Goal: Ask a question

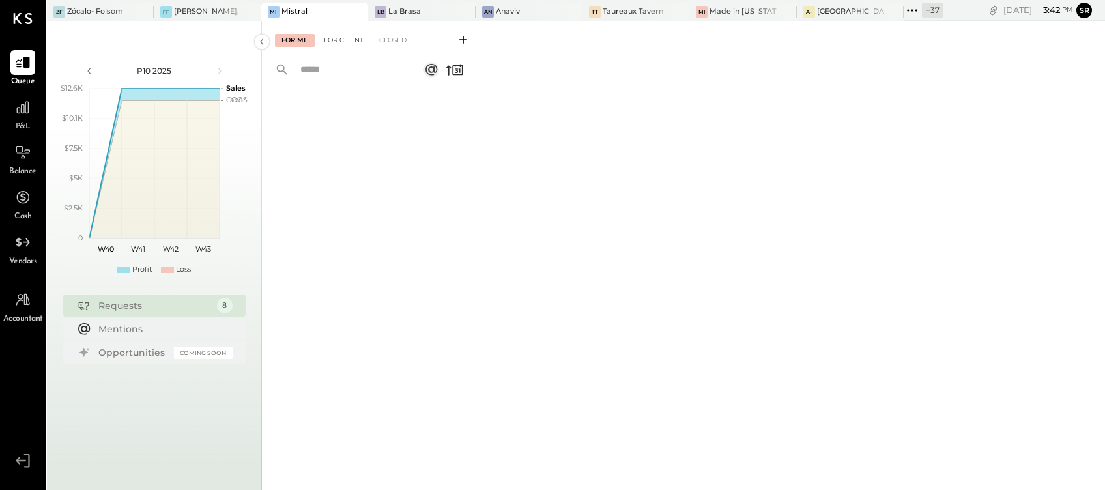
click at [338, 45] on div "For Client" at bounding box center [343, 40] width 53 height 13
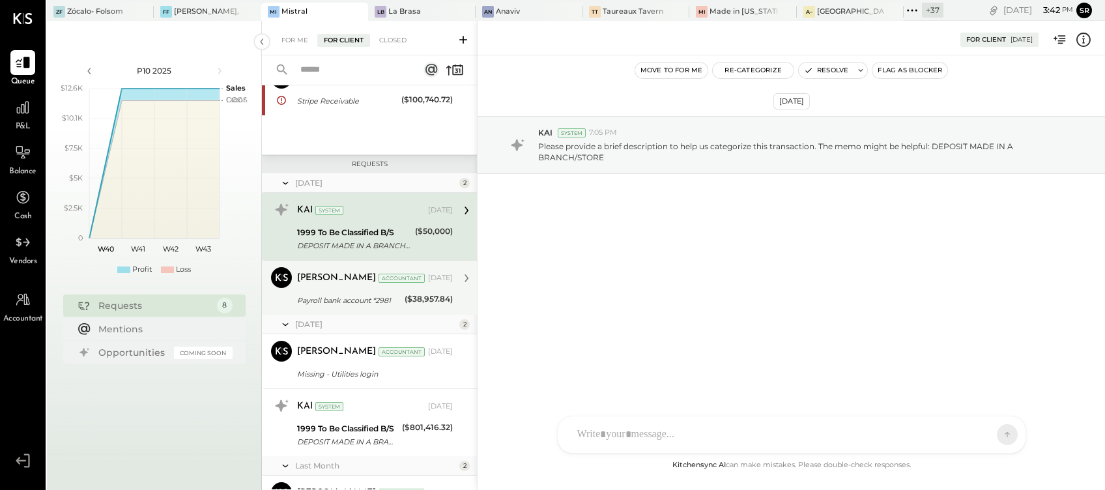
scroll to position [88, 0]
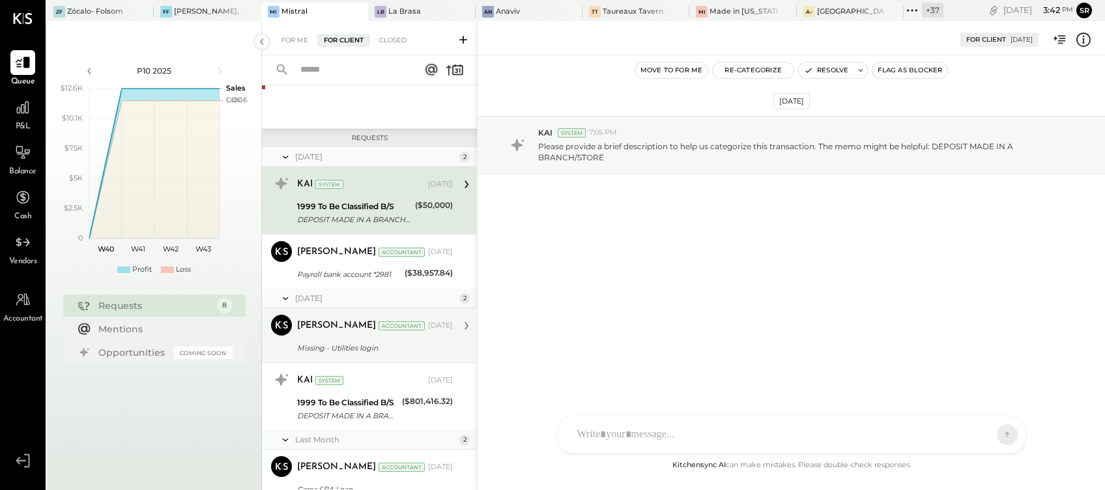
click at [371, 344] on div "Missing - Utilities login" at bounding box center [373, 347] width 152 height 13
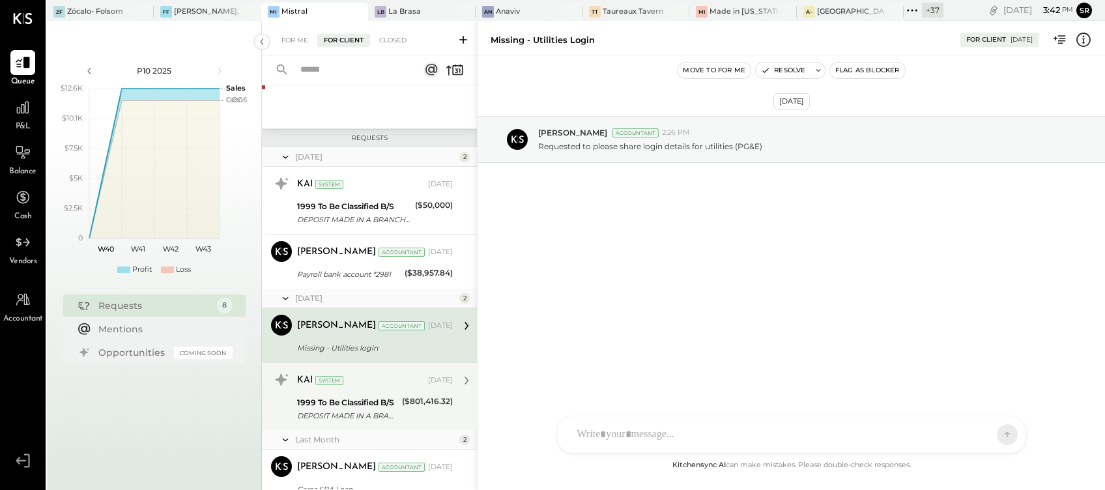
click at [365, 401] on div "1999 To Be Classified B/S" at bounding box center [347, 402] width 101 height 13
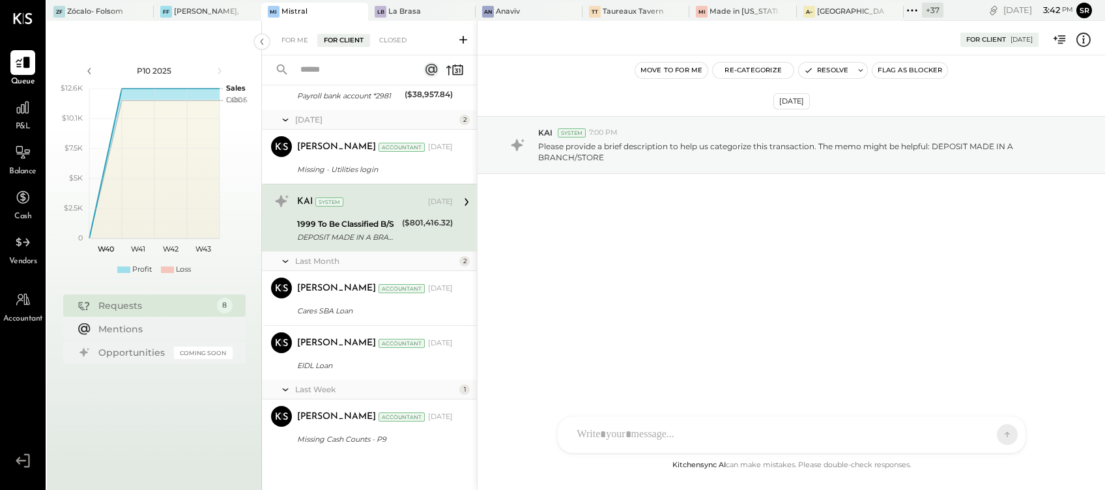
scroll to position [269, 0]
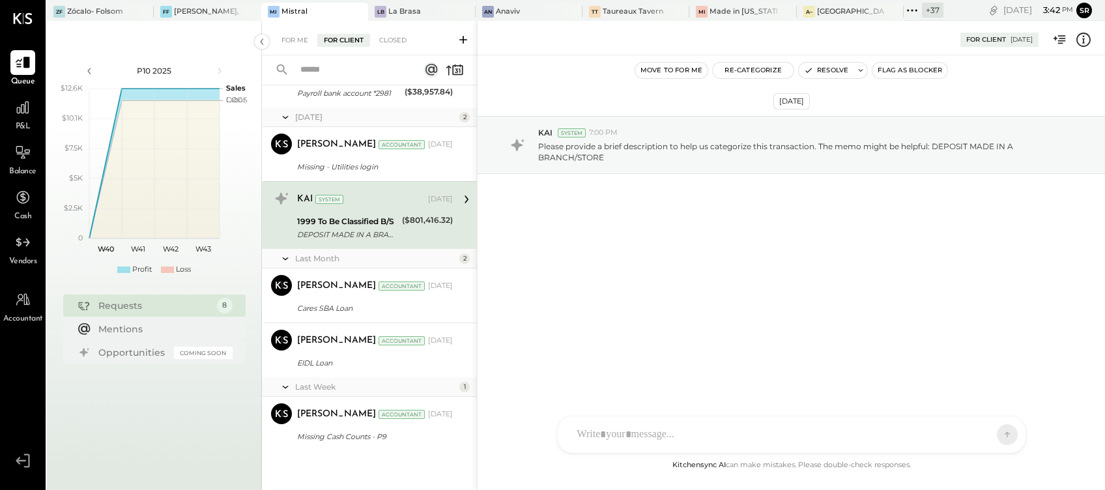
click at [462, 40] on icon at bounding box center [463, 40] width 8 height 8
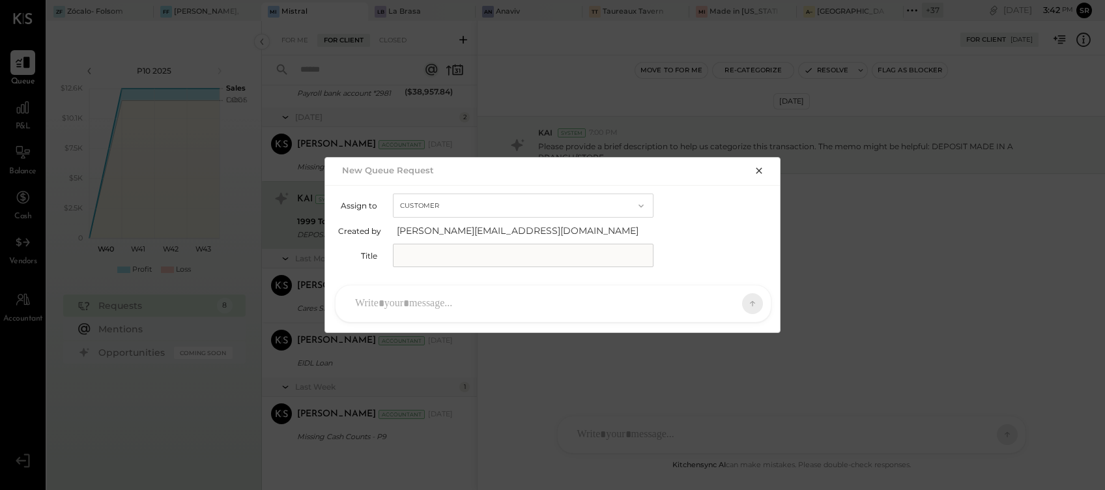
click at [418, 255] on input "text" at bounding box center [523, 255] width 261 height 23
click at [419, 251] on input "text" at bounding box center [523, 255] width 261 height 23
click at [529, 251] on input "**********" at bounding box center [523, 255] width 261 height 23
paste input "**********"
type input "**********"
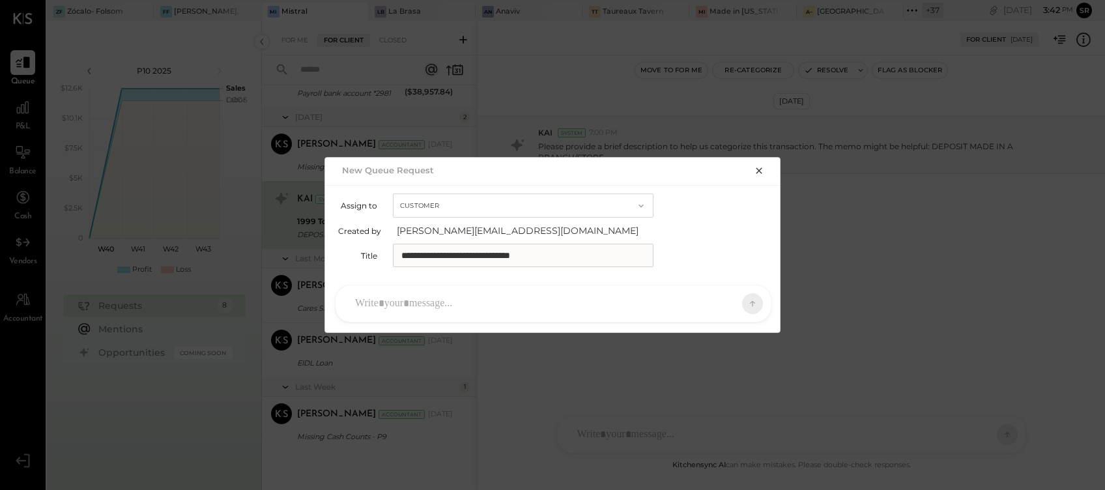
click at [385, 313] on div at bounding box center [542, 303] width 386 height 29
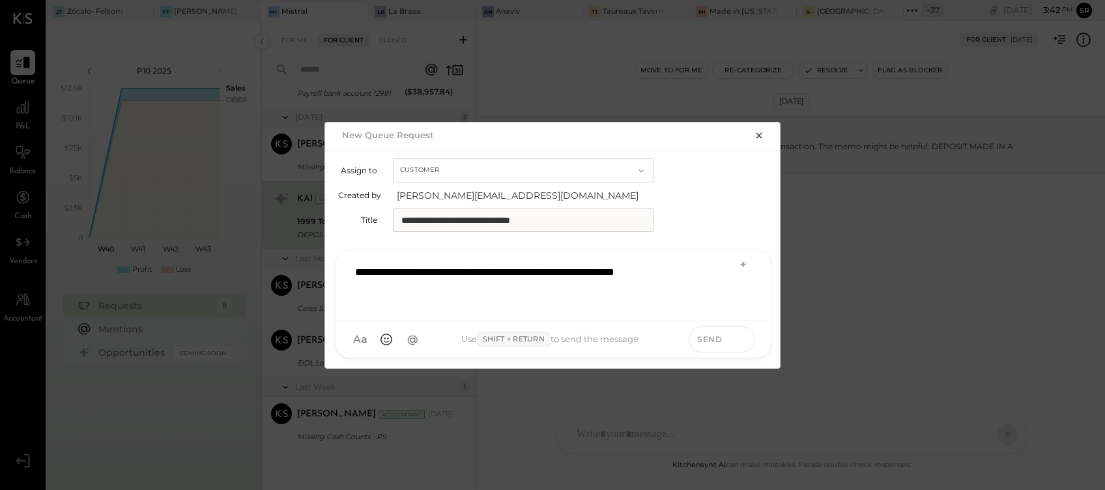
click at [740, 335] on icon at bounding box center [742, 338] width 12 height 13
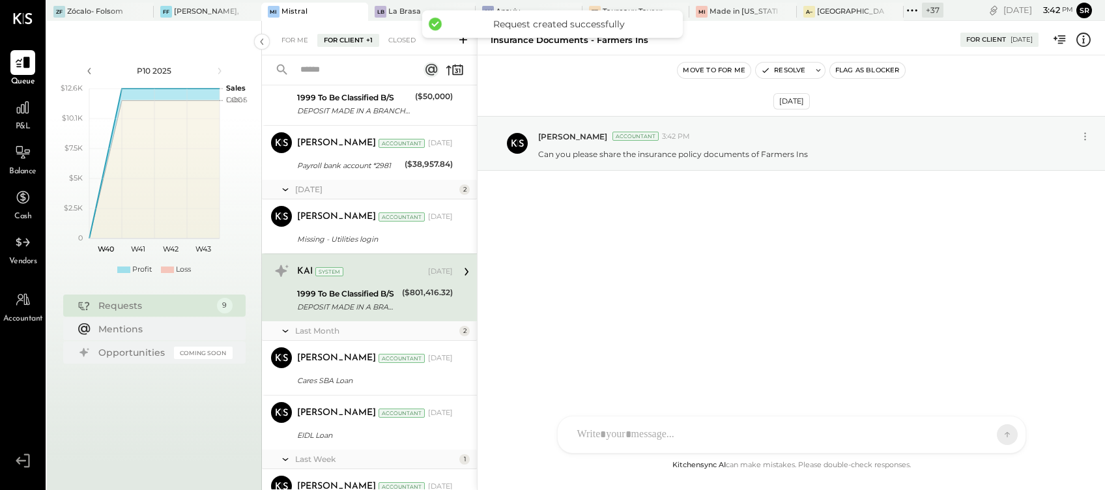
scroll to position [343, 0]
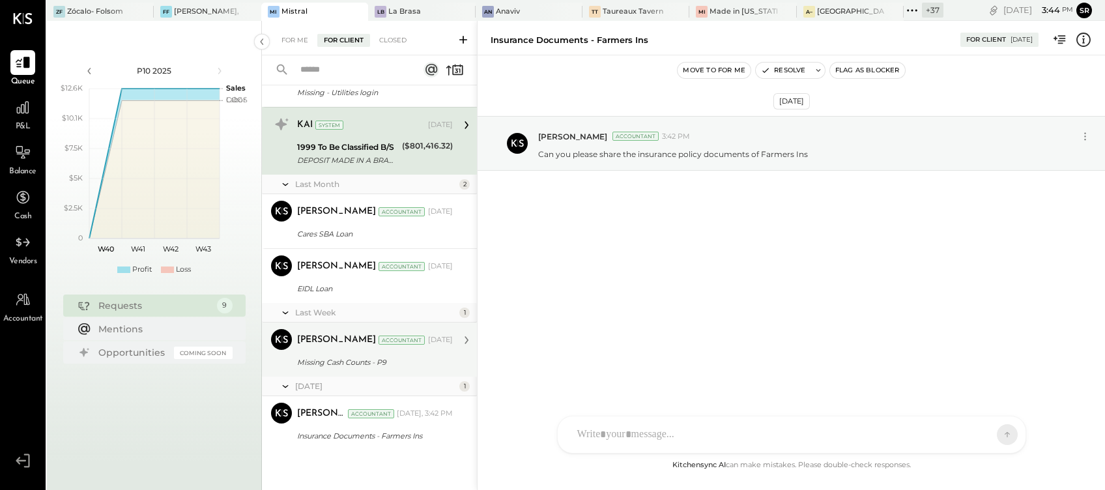
click at [360, 362] on div "Missing Cash Counts - P9" at bounding box center [373, 362] width 152 height 13
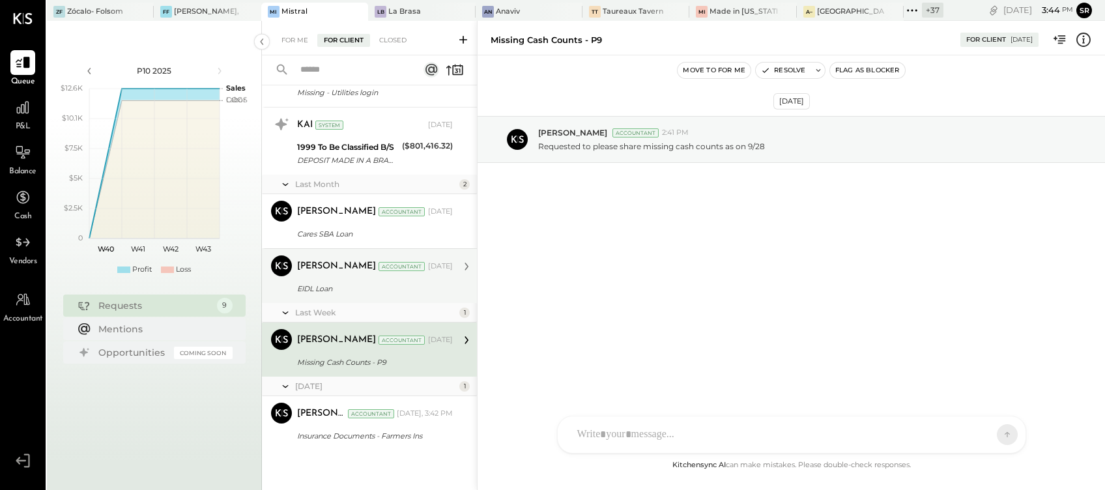
click at [353, 287] on div "EIDL Loan" at bounding box center [373, 288] width 152 height 13
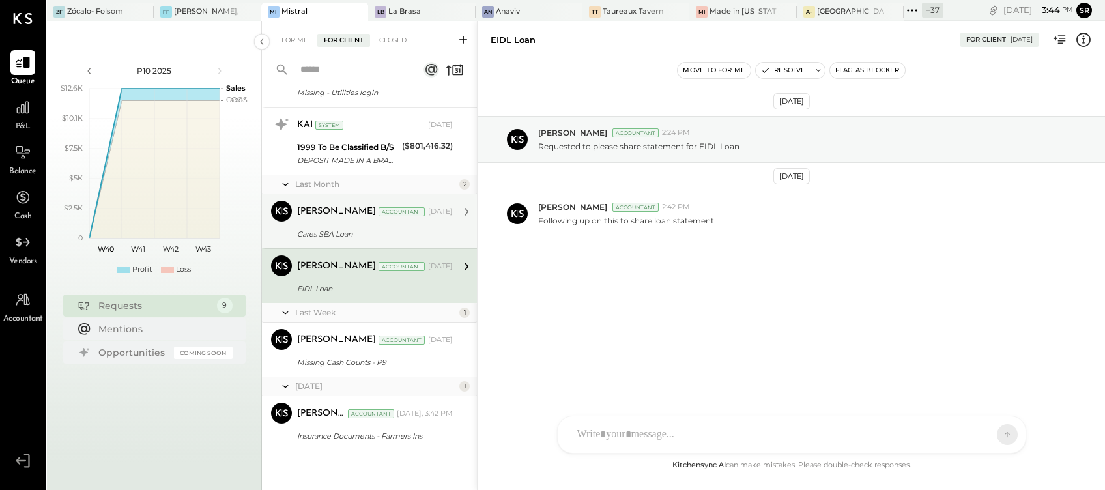
click at [348, 229] on div "Cares SBA Loan" at bounding box center [373, 233] width 152 height 13
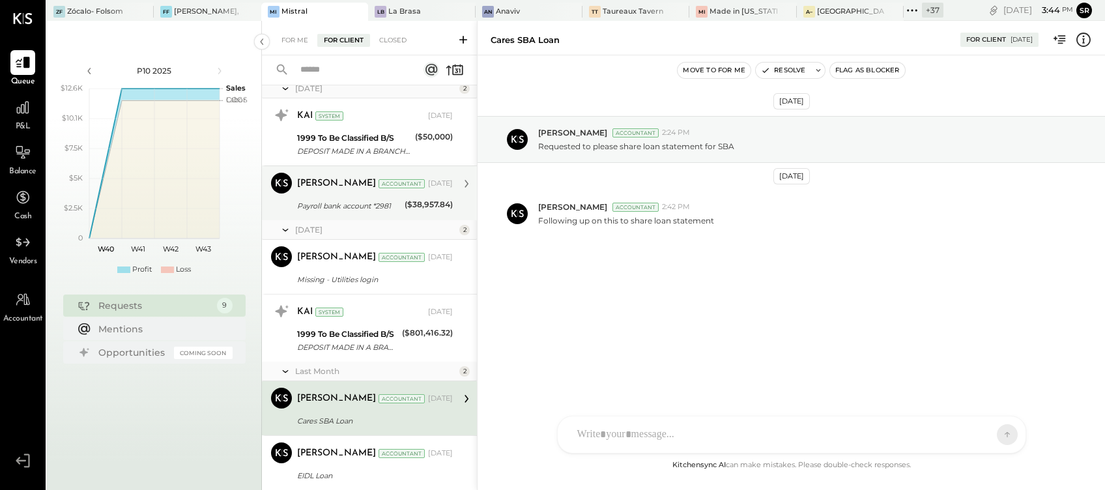
scroll to position [173, 0]
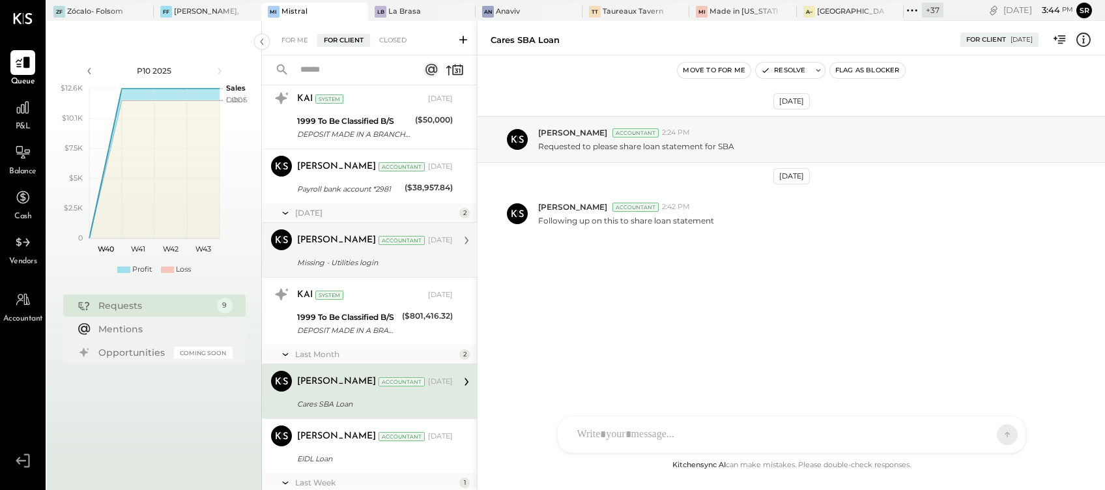
click at [362, 274] on div "[PERSON_NAME] Accountant [PERSON_NAME] Accountant [DATE] Missing - Utilities lo…" at bounding box center [369, 250] width 215 height 54
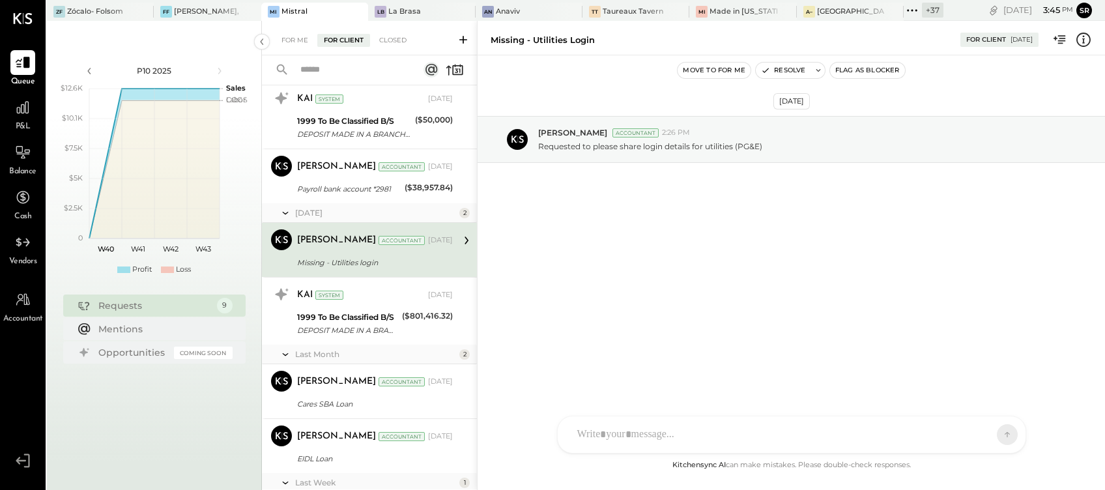
click at [465, 40] on icon at bounding box center [463, 39] width 13 height 13
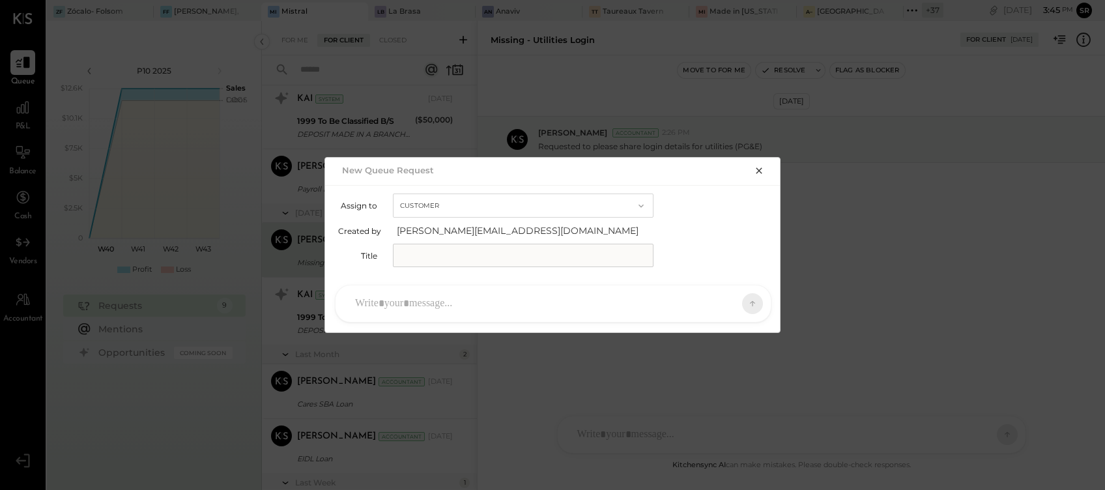
click at [420, 255] on input "text" at bounding box center [523, 255] width 261 height 23
type input "**********"
click at [388, 310] on div at bounding box center [542, 303] width 386 height 29
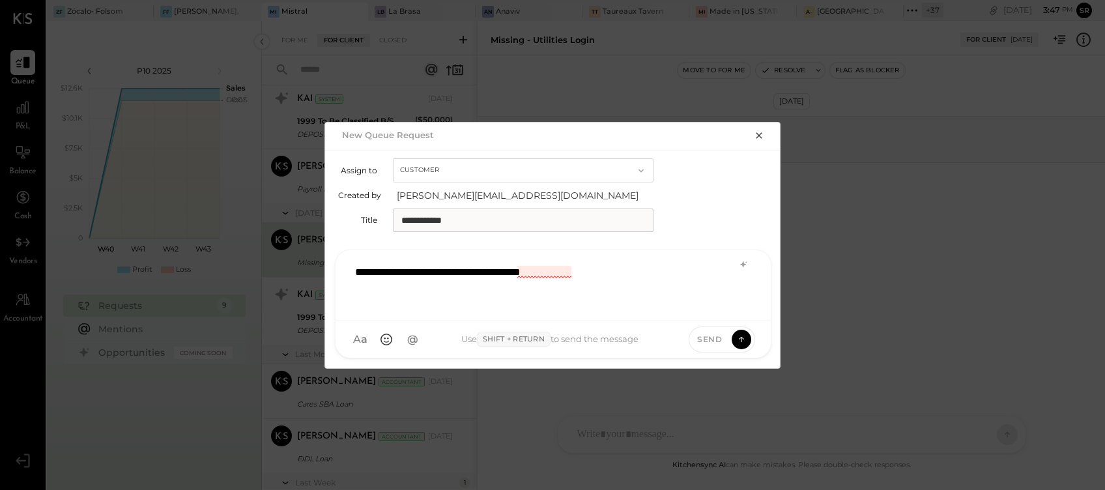
drag, startPoint x: 540, startPoint y: 270, endPoint x: 529, endPoint y: 272, distance: 11.2
click at [529, 272] on div "**********" at bounding box center [553, 284] width 409 height 52
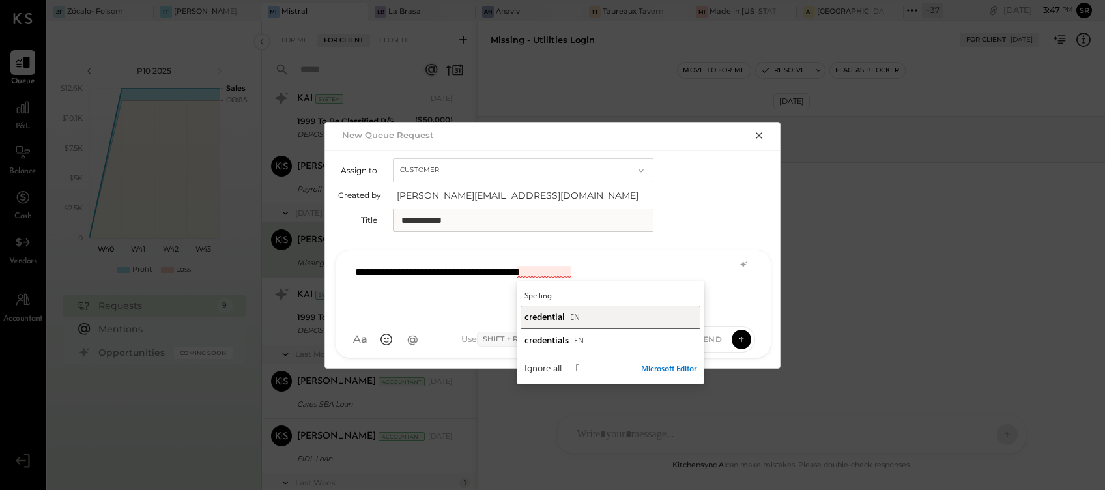
click at [558, 315] on span "credential" at bounding box center [545, 316] width 40 height 12
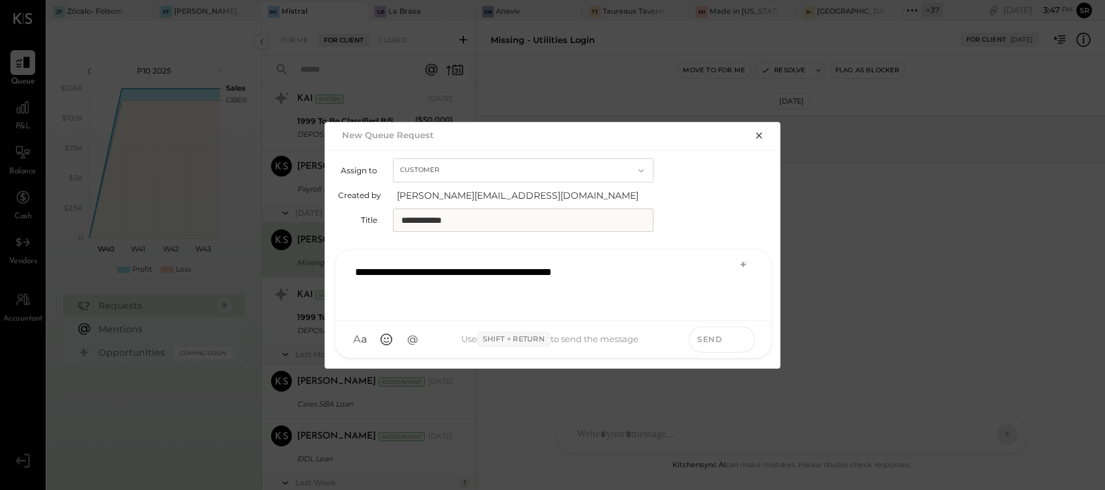
click at [749, 334] on button at bounding box center [742, 339] width 20 height 20
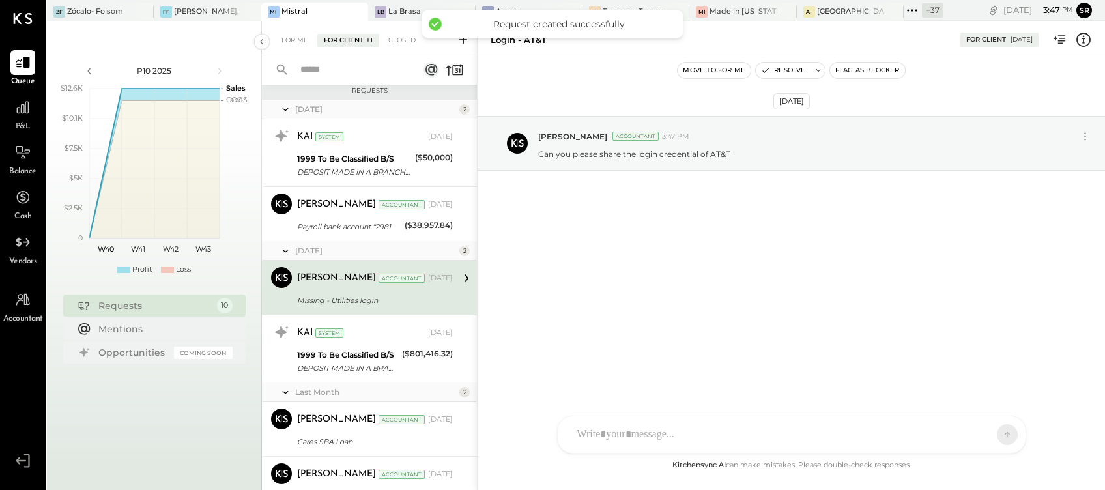
scroll to position [398, 0]
